Goal: Task Accomplishment & Management: Complete application form

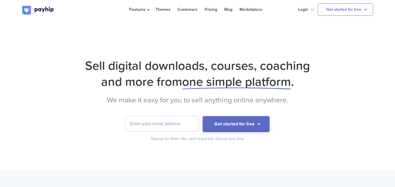
click at [189, 120] on input "email" at bounding box center [161, 123] width 73 height 15
click at [297, 11] on link "Get started for free" at bounding box center [345, 9] width 55 height 13
click at [334, 12] on link "Get started for free" at bounding box center [345, 9] width 55 height 13
